Goal: Information Seeking & Learning: Learn about a topic

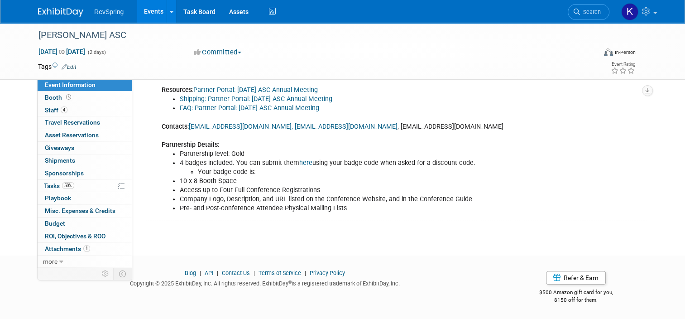
scroll to position [375, 0]
click at [586, 15] on link "Search" at bounding box center [588, 12] width 42 height 16
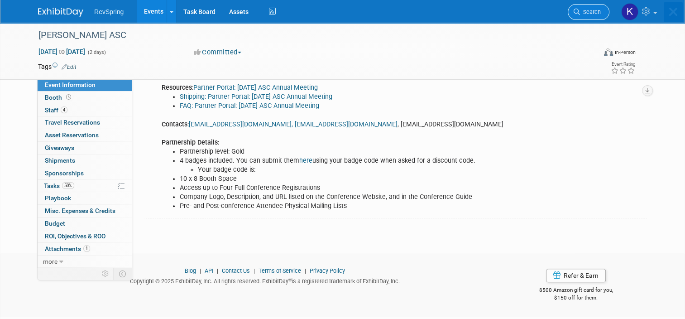
scroll to position [0, 0]
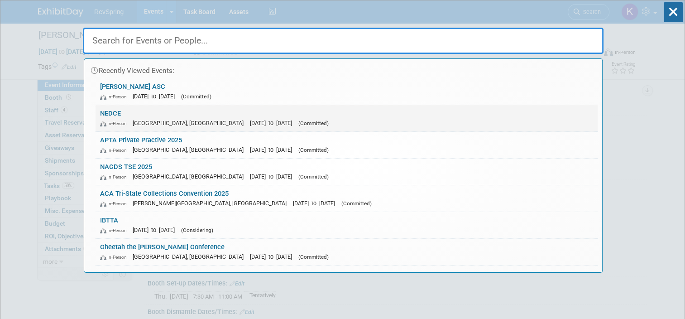
click at [357, 111] on link "NEDCE In-Person Atlantic City, NJ Sep 7, 2025 to Sep 9, 2025 (Committed)" at bounding box center [346, 118] width 502 height 26
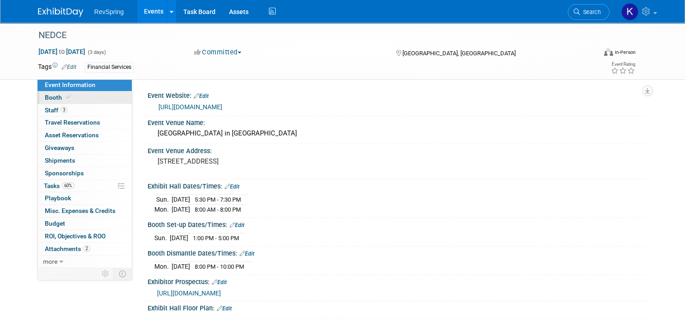
click at [71, 97] on link "Booth" at bounding box center [85, 97] width 94 height 12
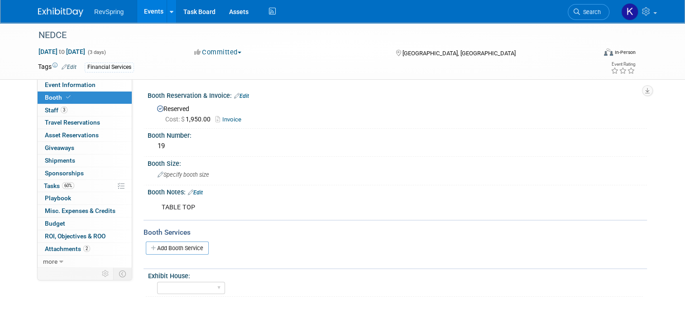
click at [150, 18] on link "Events" at bounding box center [153, 11] width 33 height 23
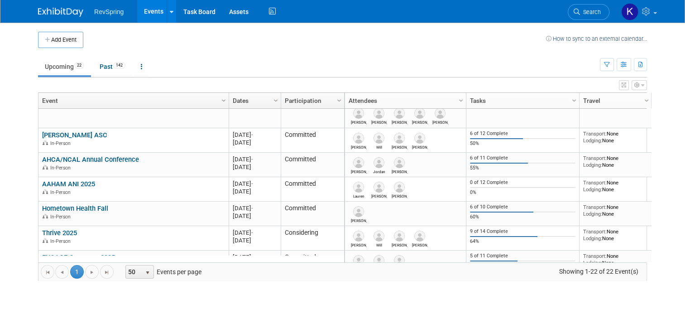
scroll to position [344, 0]
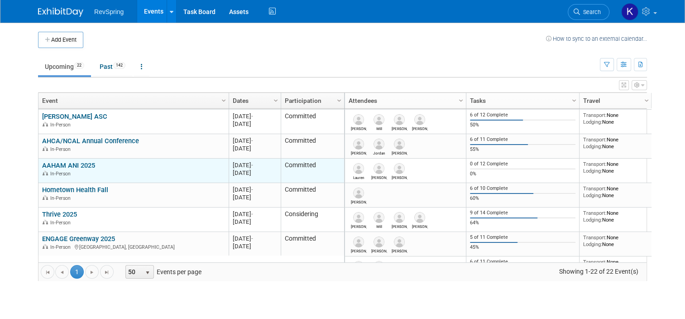
click at [65, 162] on link "AAHAM ANI 2025" at bounding box center [68, 165] width 53 height 8
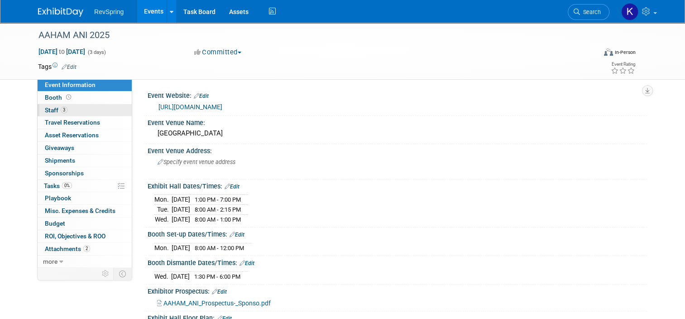
click at [72, 108] on link "3 Staff 3" at bounding box center [85, 110] width 94 height 12
